Goal: Navigation & Orientation: Find specific page/section

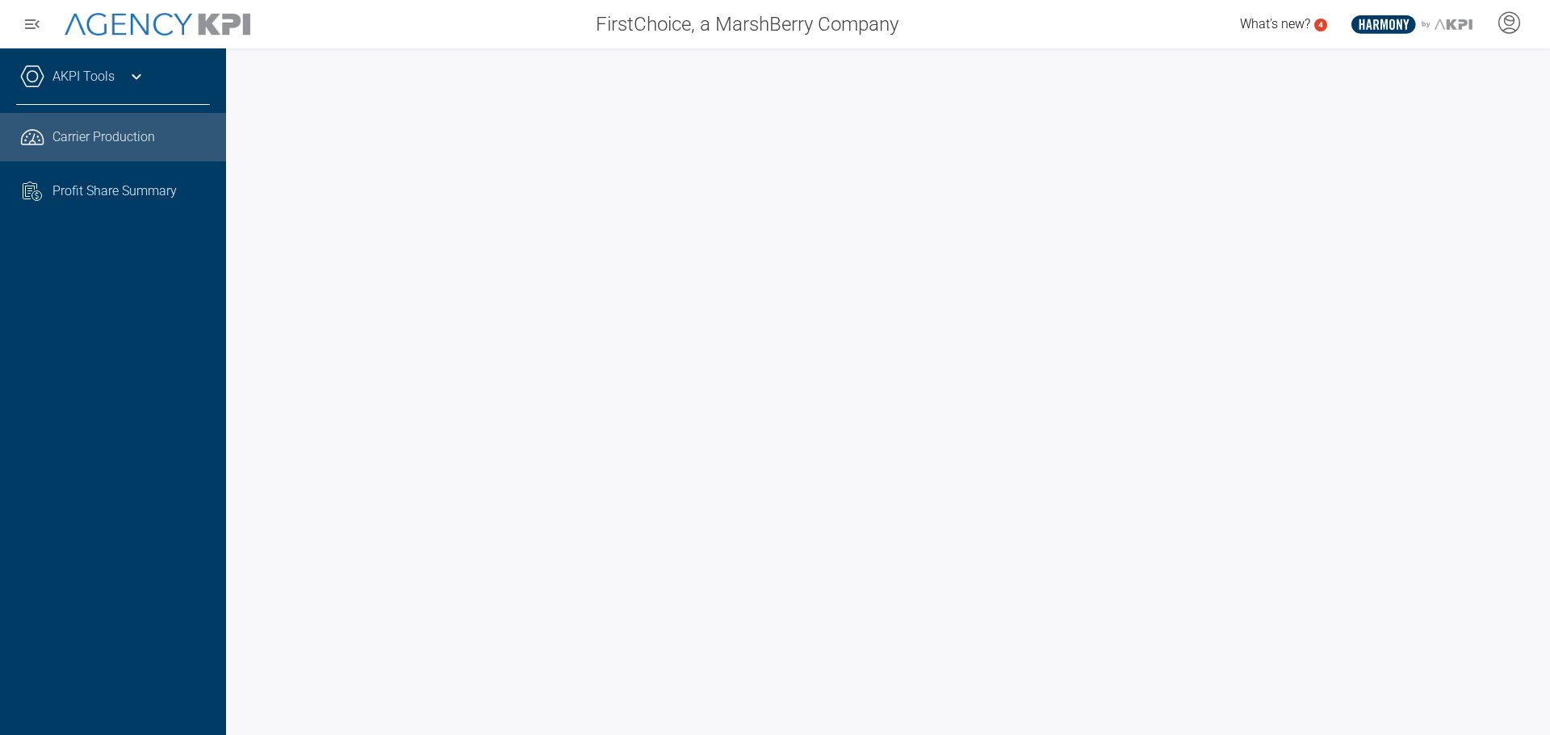
click at [240, 386] on div at bounding box center [888, 391] width 1324 height 687
click at [237, 425] on div at bounding box center [888, 391] width 1324 height 687
click at [231, 450] on div at bounding box center [888, 391] width 1324 height 687
